Goal: Task Accomplishment & Management: Use online tool/utility

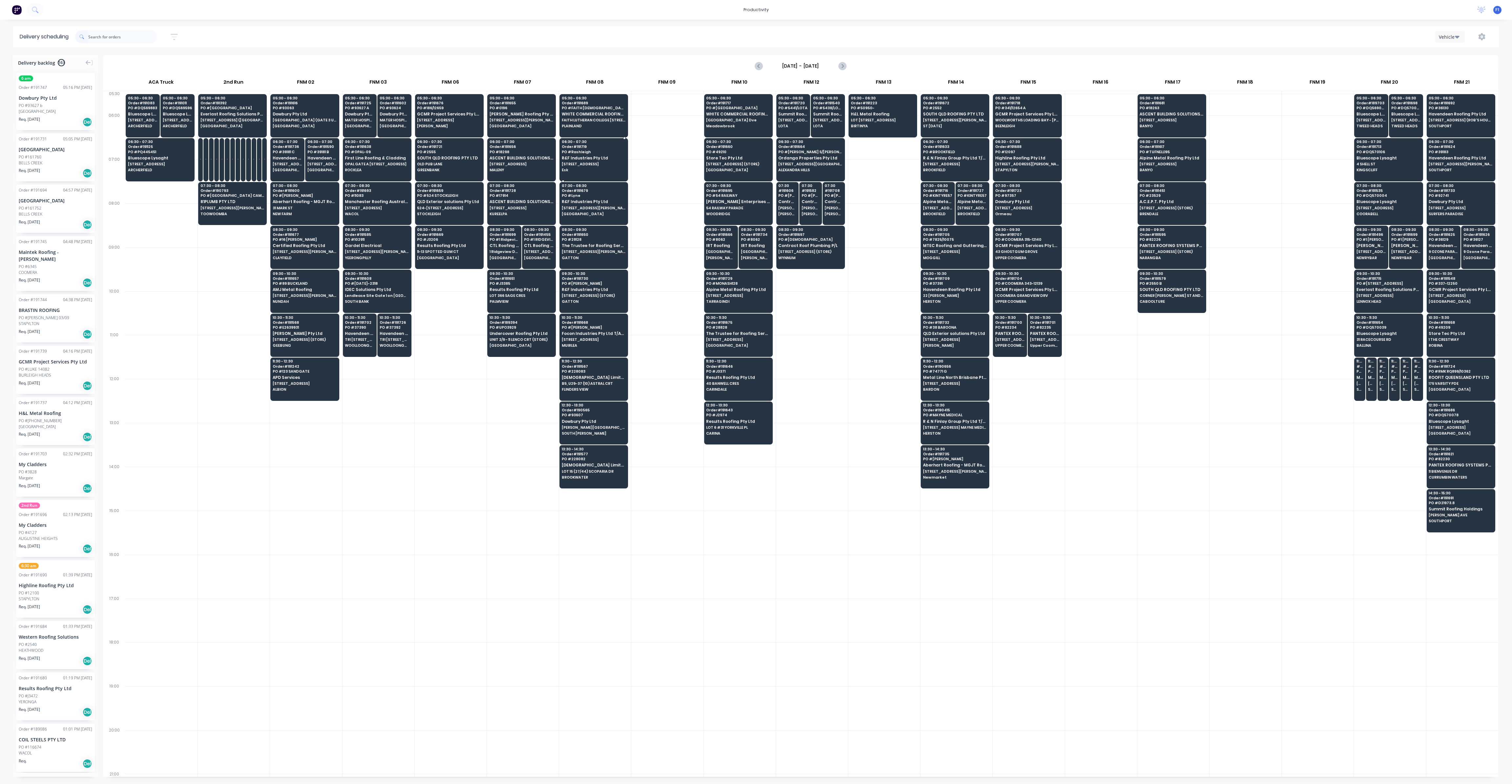
scroll to position [0, 1]
click at [1014, 161] on div "06:30 - 07:30 Order # 191688 PO # 12097 Highline Roofing Pty Ltd [STREET_ADDRES…" at bounding box center [1027, 156] width 68 height 37
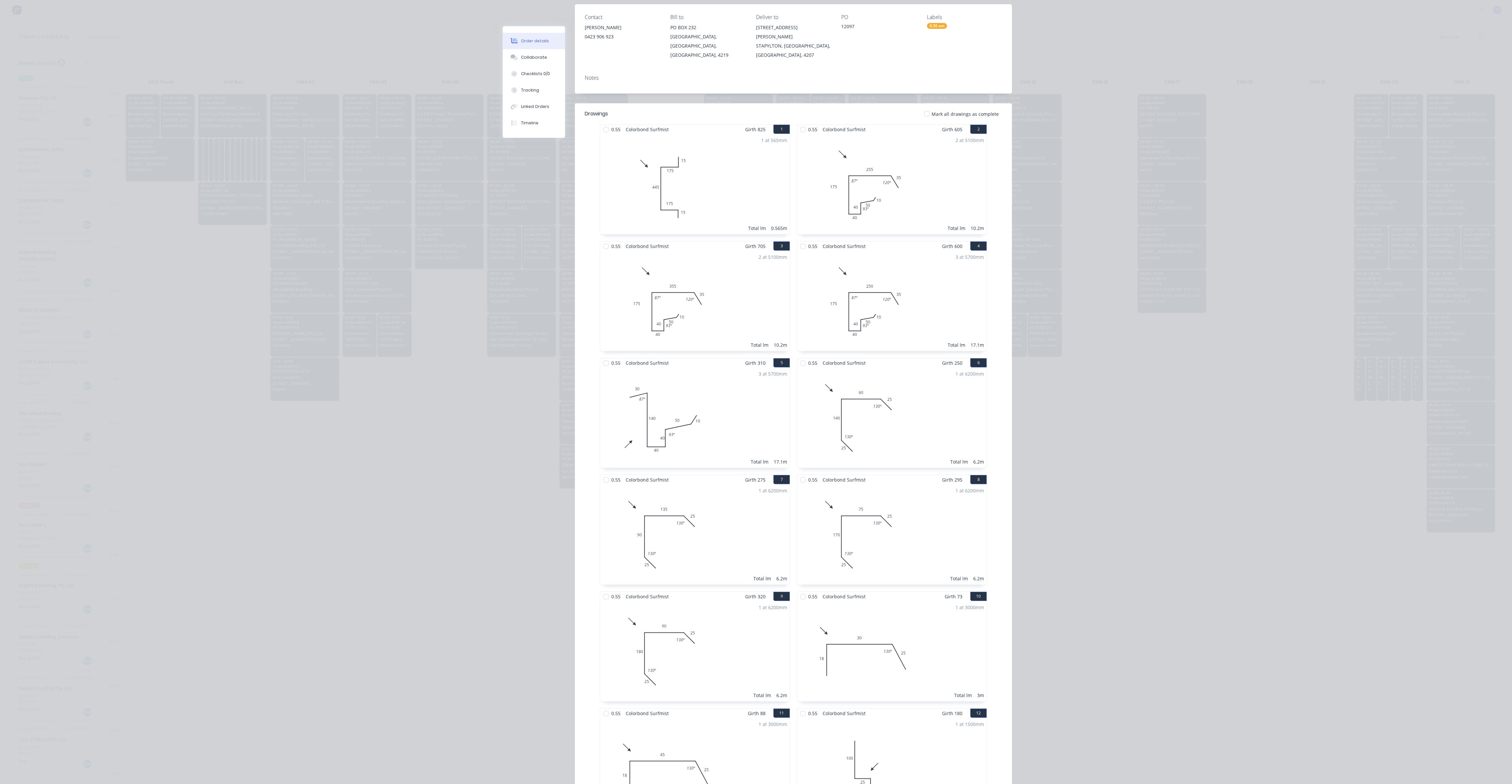
scroll to position [0, 0]
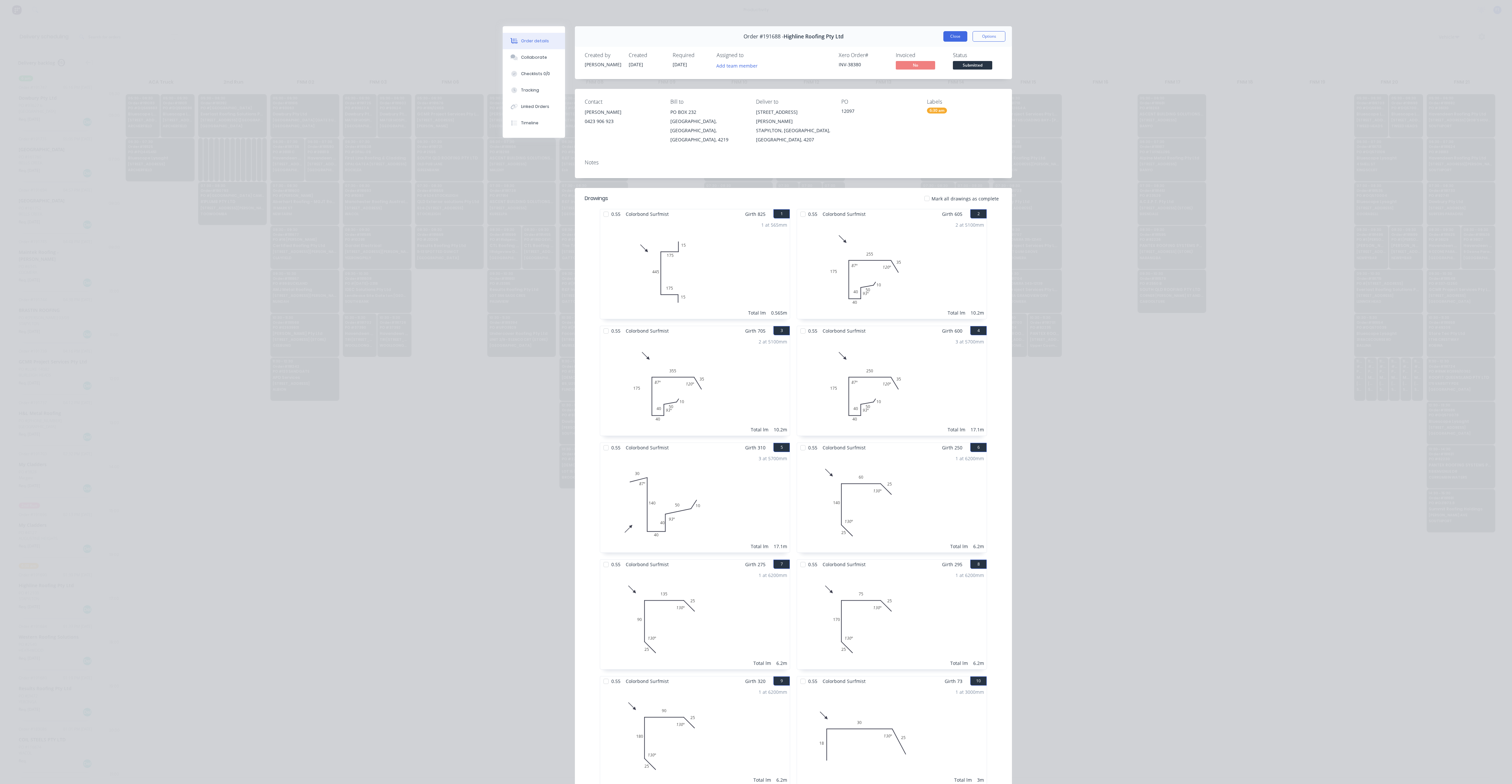
click at [944, 32] on button "Close" at bounding box center [955, 36] width 24 height 11
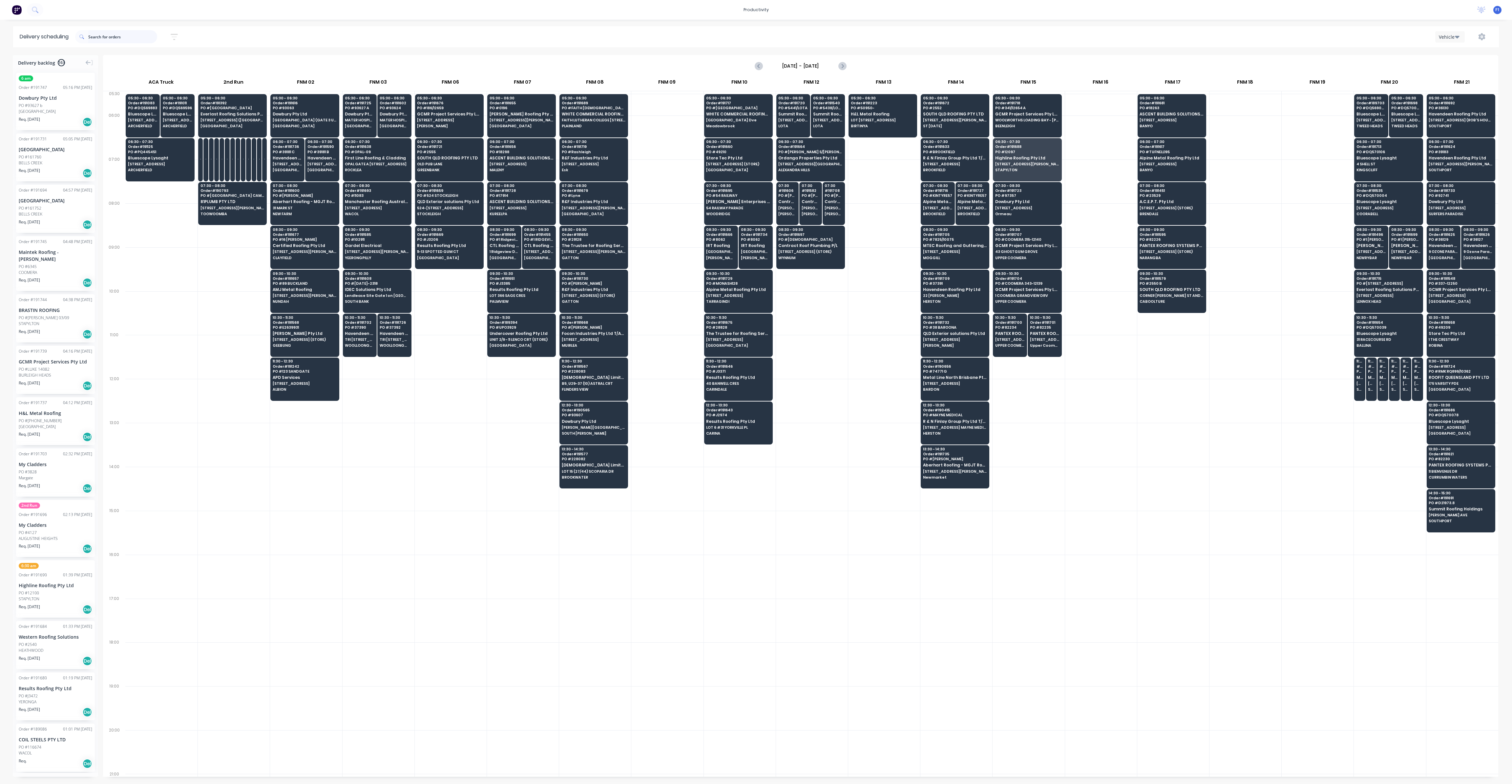
click at [117, 38] on input "text" at bounding box center [122, 36] width 69 height 13
type input "grand"
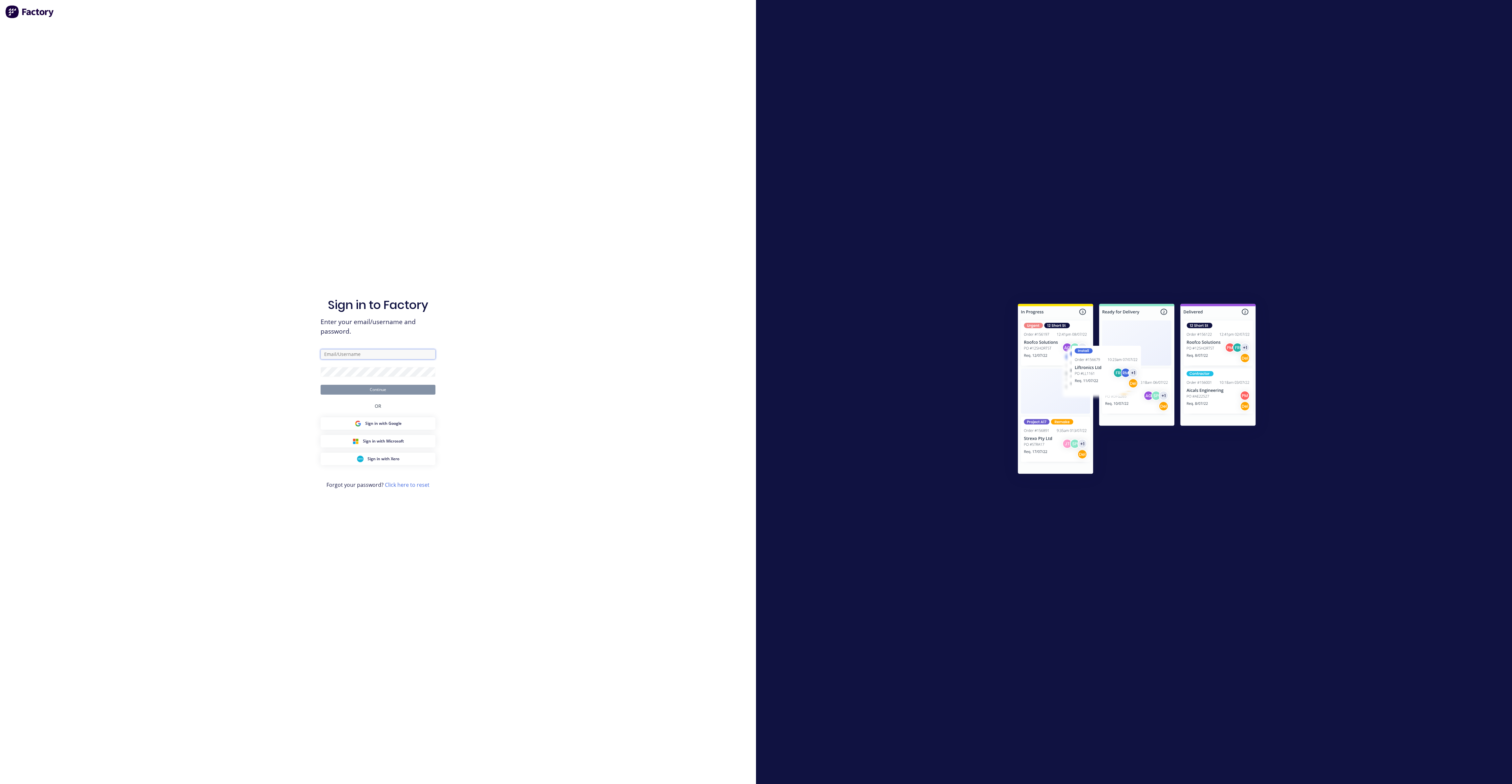
type input "[EMAIL_ADDRESS][DOMAIN_NAME]"
click at [382, 386] on button "Continue" at bounding box center [378, 390] width 115 height 10
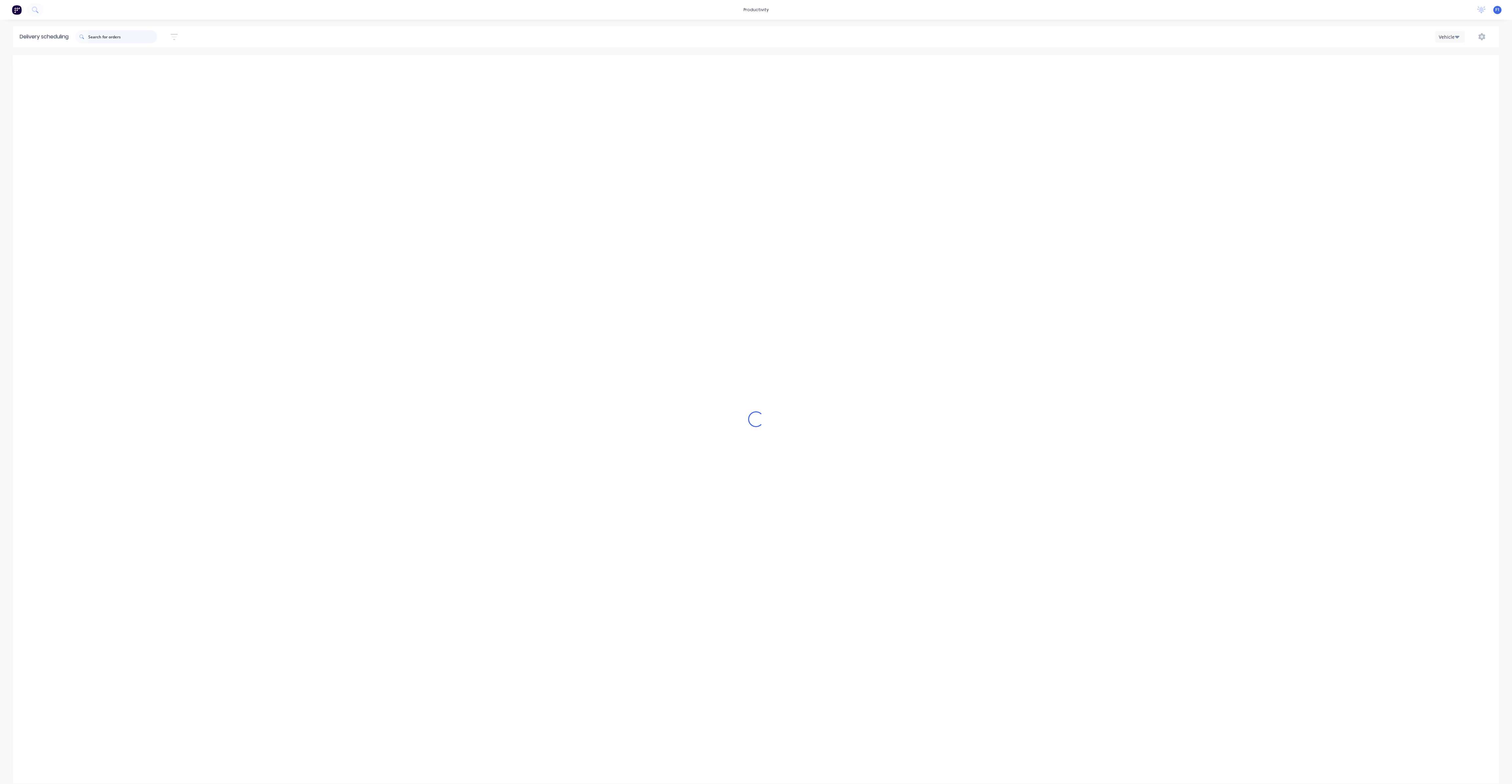
click at [122, 39] on input "text" at bounding box center [122, 36] width 69 height 13
click at [1460, 41] on button "Week" at bounding box center [1450, 37] width 29 height 12
click at [1454, 67] on div "Vehicle" at bounding box center [1468, 67] width 65 height 13
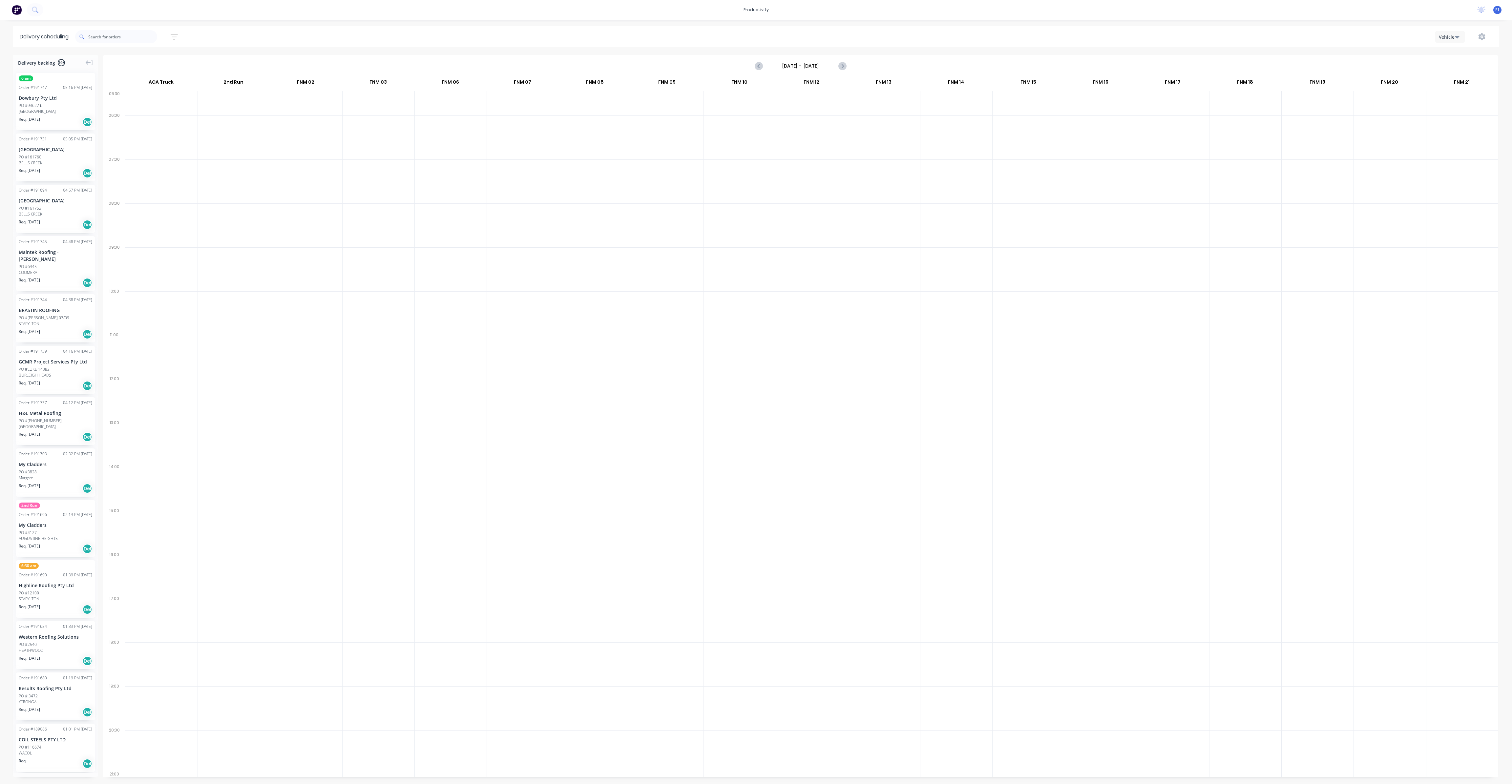
drag, startPoint x: 796, startPoint y: 58, endPoint x: 797, endPoint y: 63, distance: 5.1
click at [796, 59] on div "Sunday - 31/08/25" at bounding box center [801, 66] width 1394 height 21
click at [797, 65] on input "Sunday - 31/08/25" at bounding box center [801, 66] width 65 height 10
click at [832, 165] on div "4" at bounding box center [830, 163] width 13 height 12
type input "[DATE] - [DATE]"
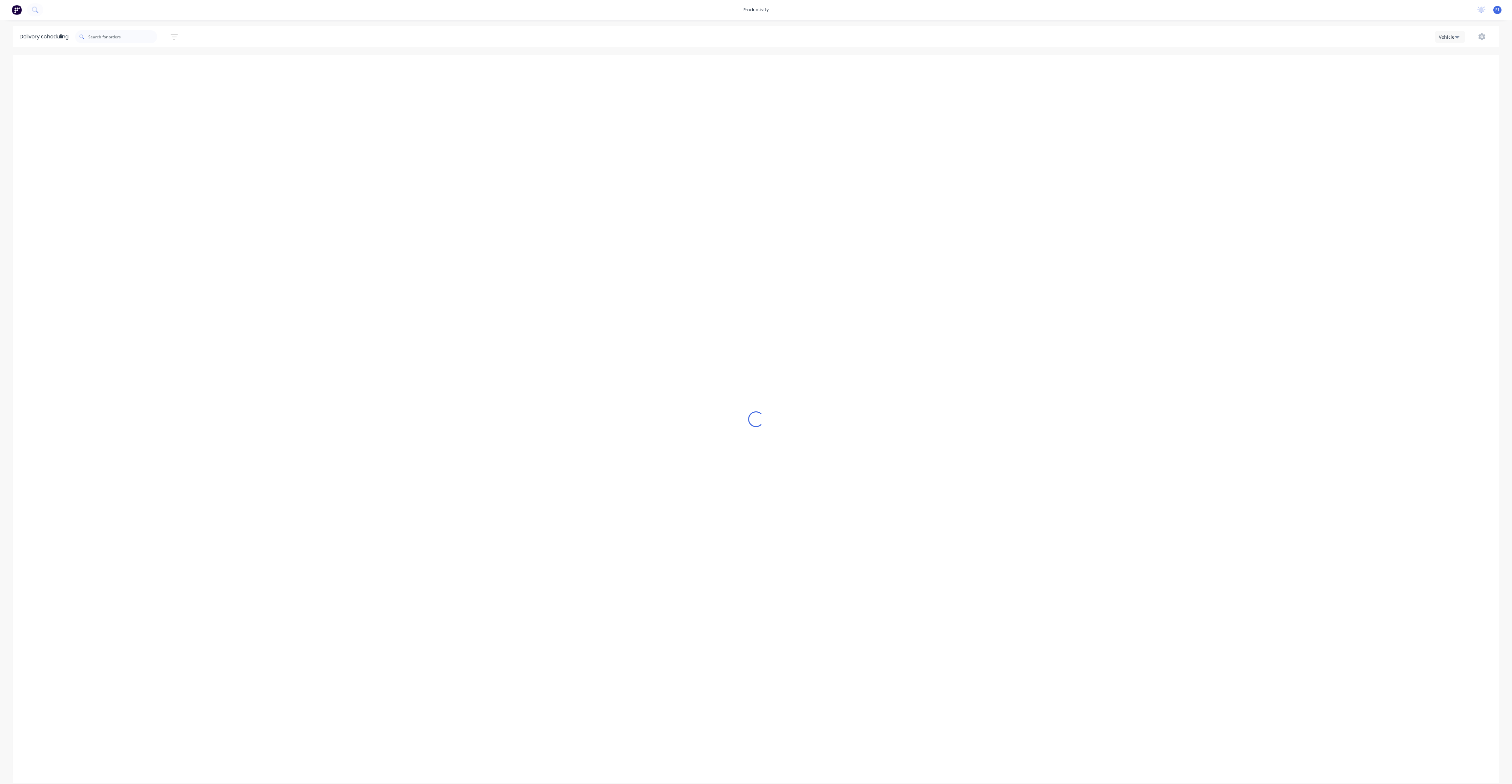
scroll to position [0, 0]
click at [107, 38] on input "text" at bounding box center [122, 36] width 69 height 13
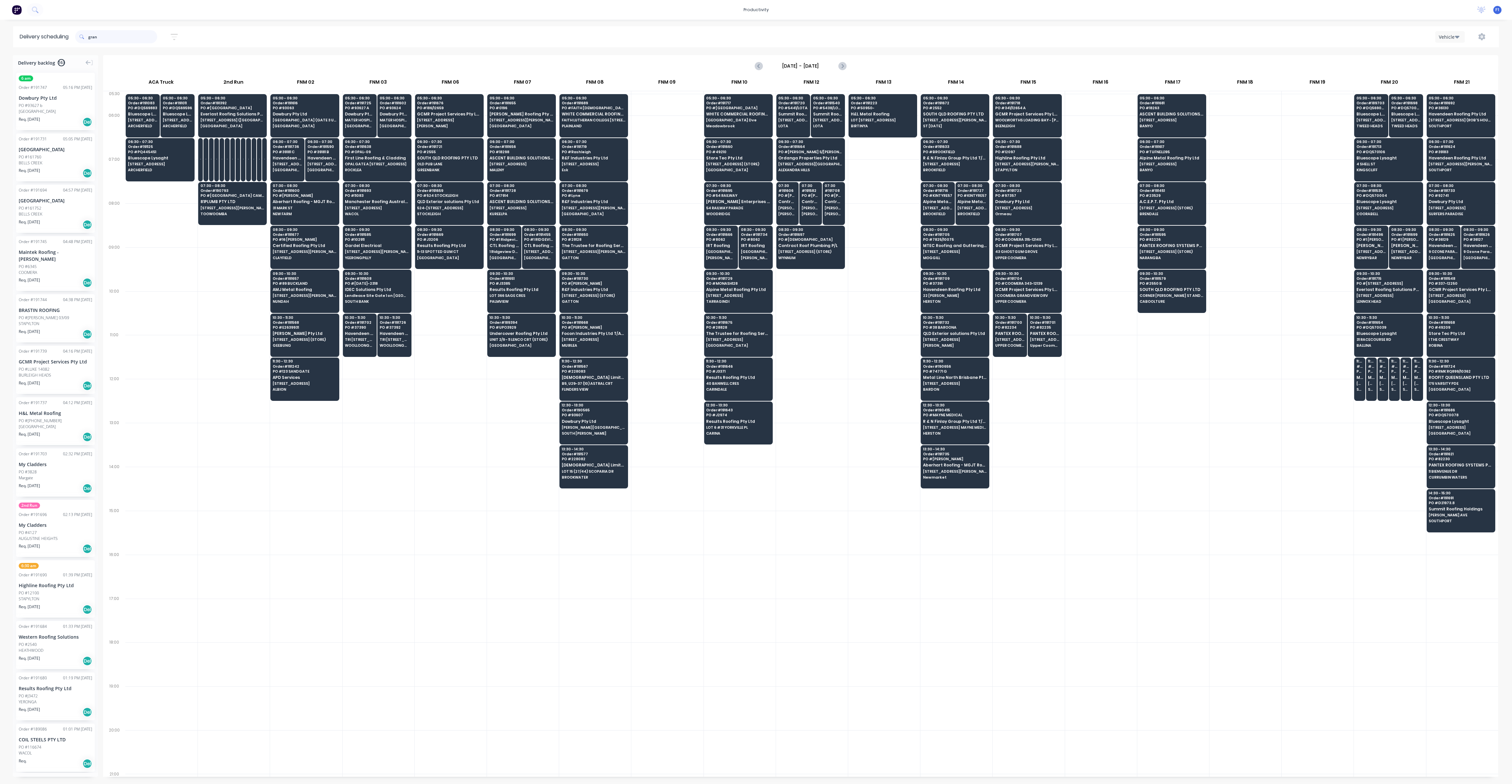
type input "grand"
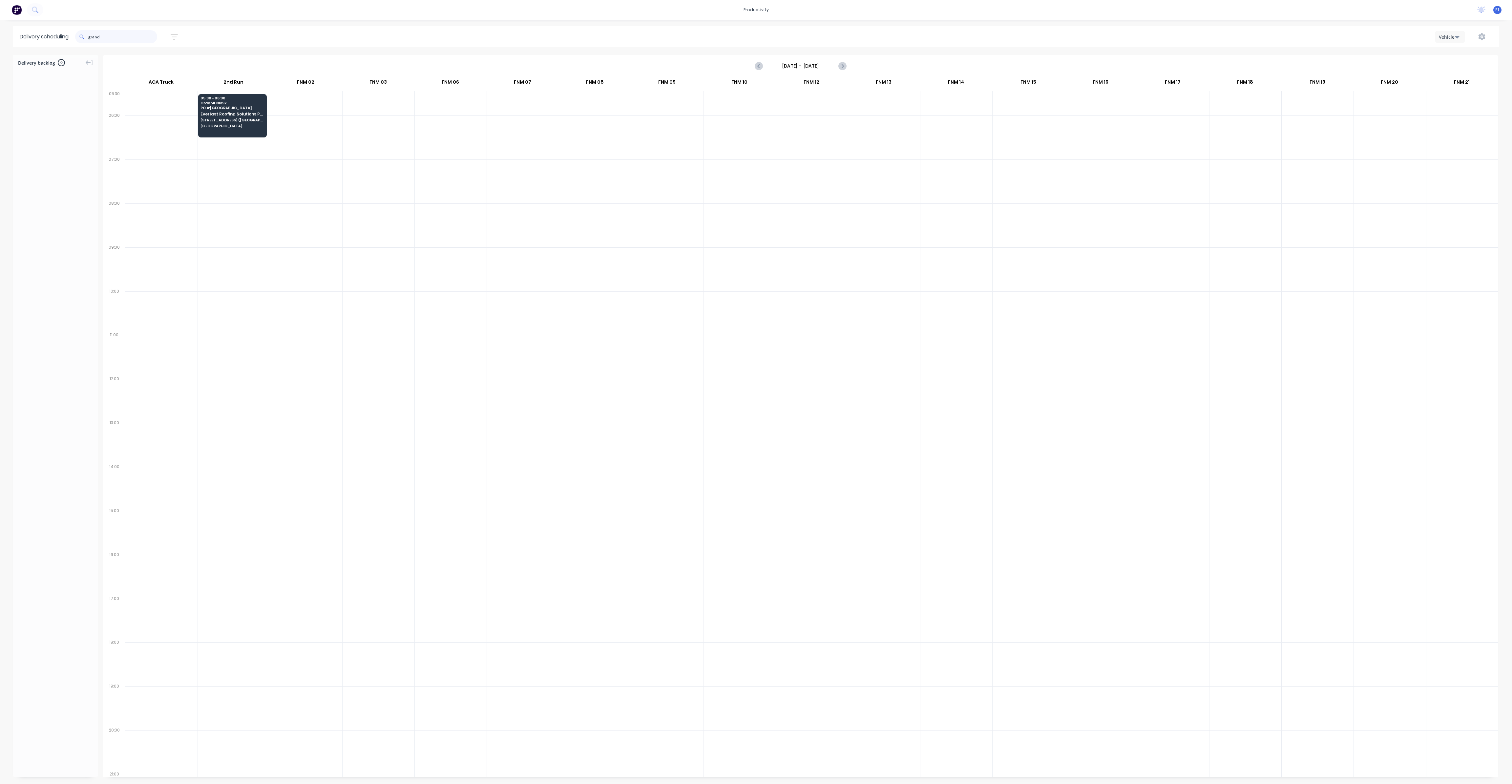
drag, startPoint x: 114, startPoint y: 34, endPoint x: 62, endPoint y: 34, distance: 52.0
click at [62, 34] on header "Delivery scheduling grand Sort by Most recent Created date Required date Order …" at bounding box center [755, 37] width 1486 height 21
